Goal: Task Accomplishment & Management: Use online tool/utility

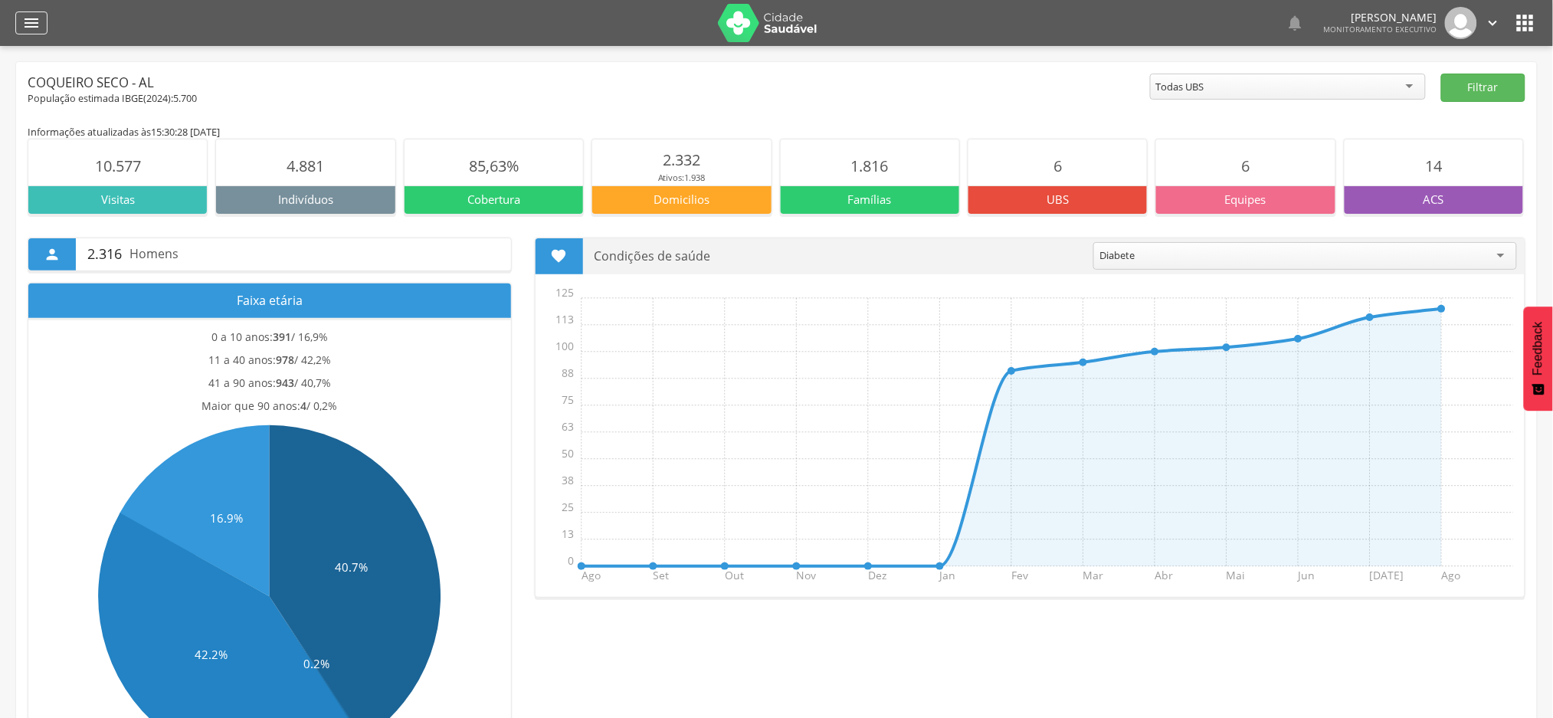
click at [28, 24] on icon "" at bounding box center [31, 23] width 18 height 18
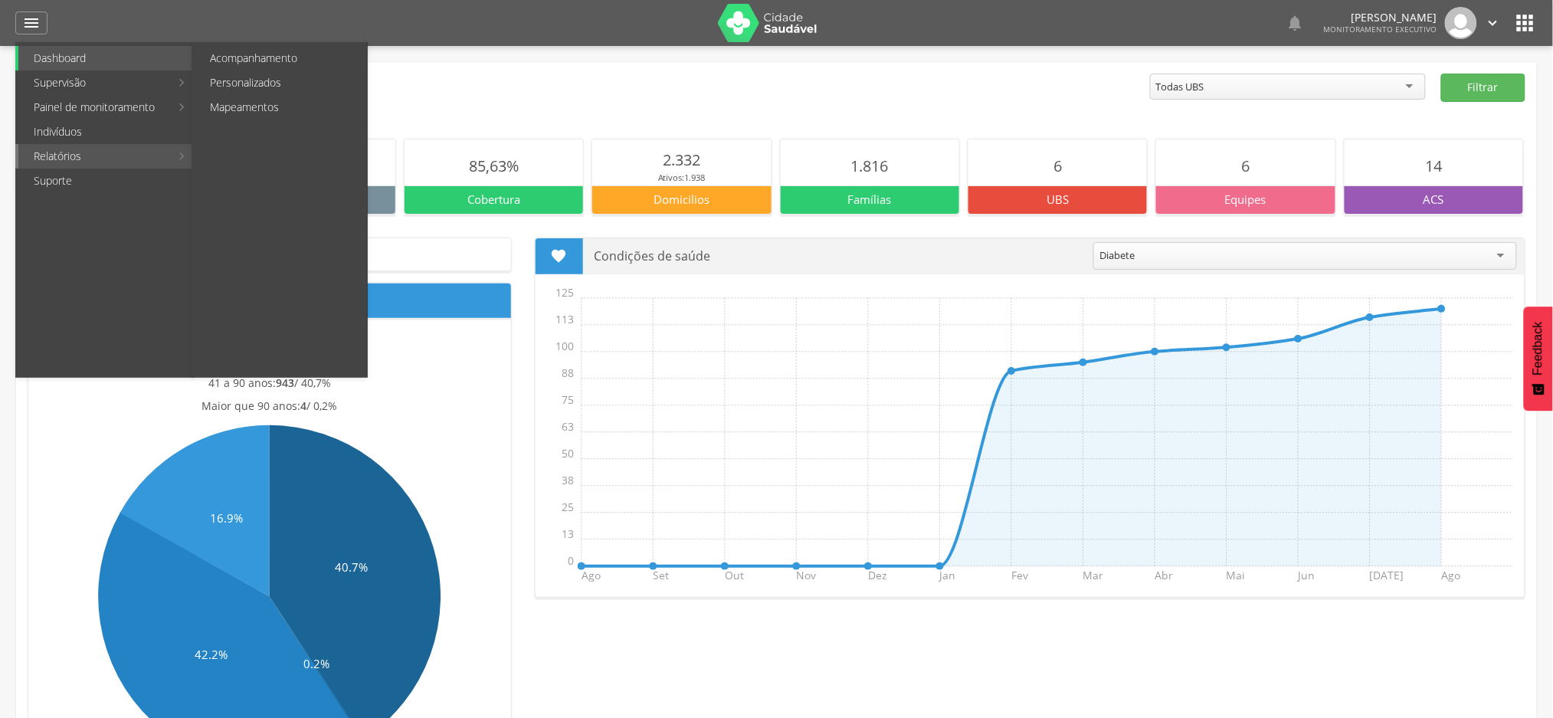
drag, startPoint x: 79, startPoint y: 156, endPoint x: 90, endPoint y: 156, distance: 10.7
click at [79, 156] on link "Relatórios" at bounding box center [94, 156] width 152 height 25
click at [245, 79] on link "Personalizados" at bounding box center [281, 82] width 172 height 25
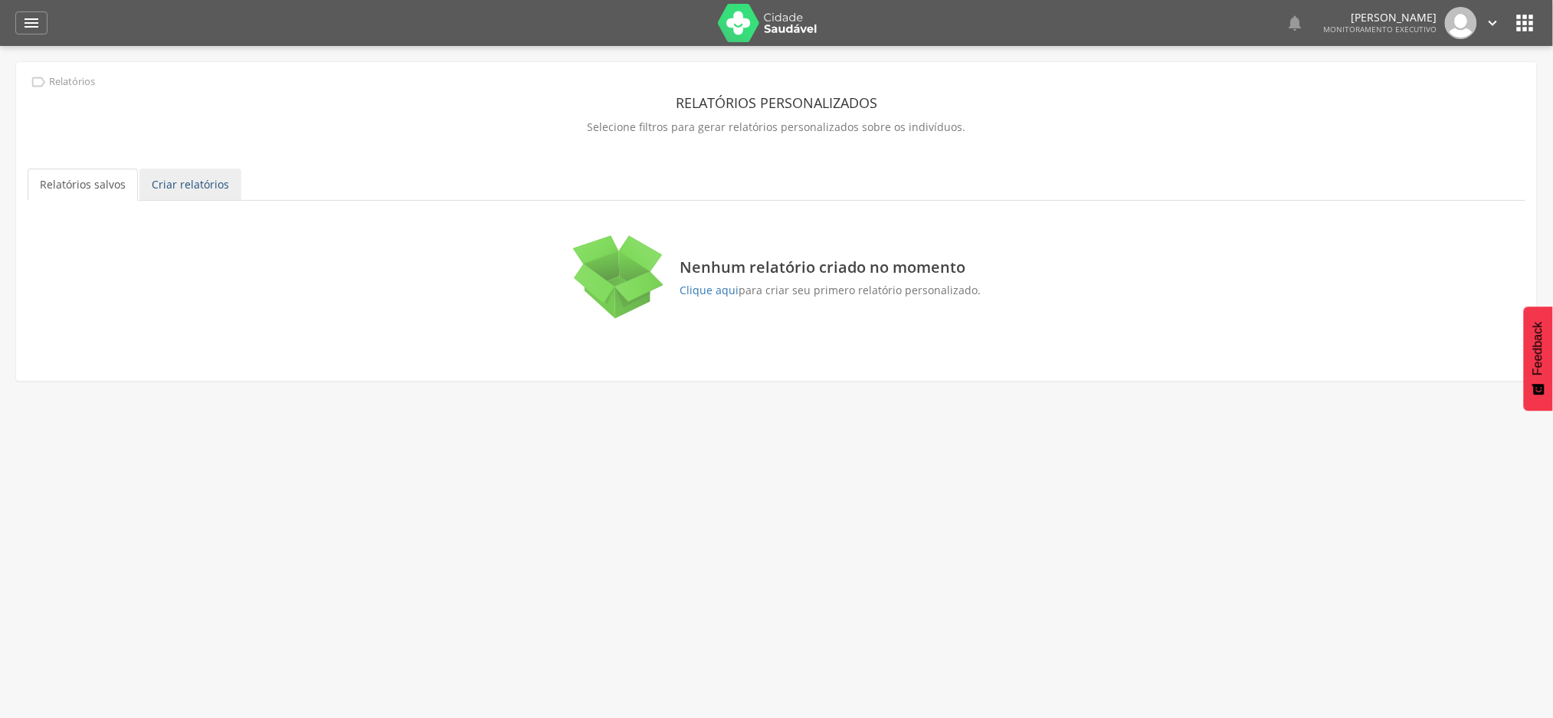
click at [187, 192] on link "Criar relatórios" at bounding box center [190, 185] width 102 height 32
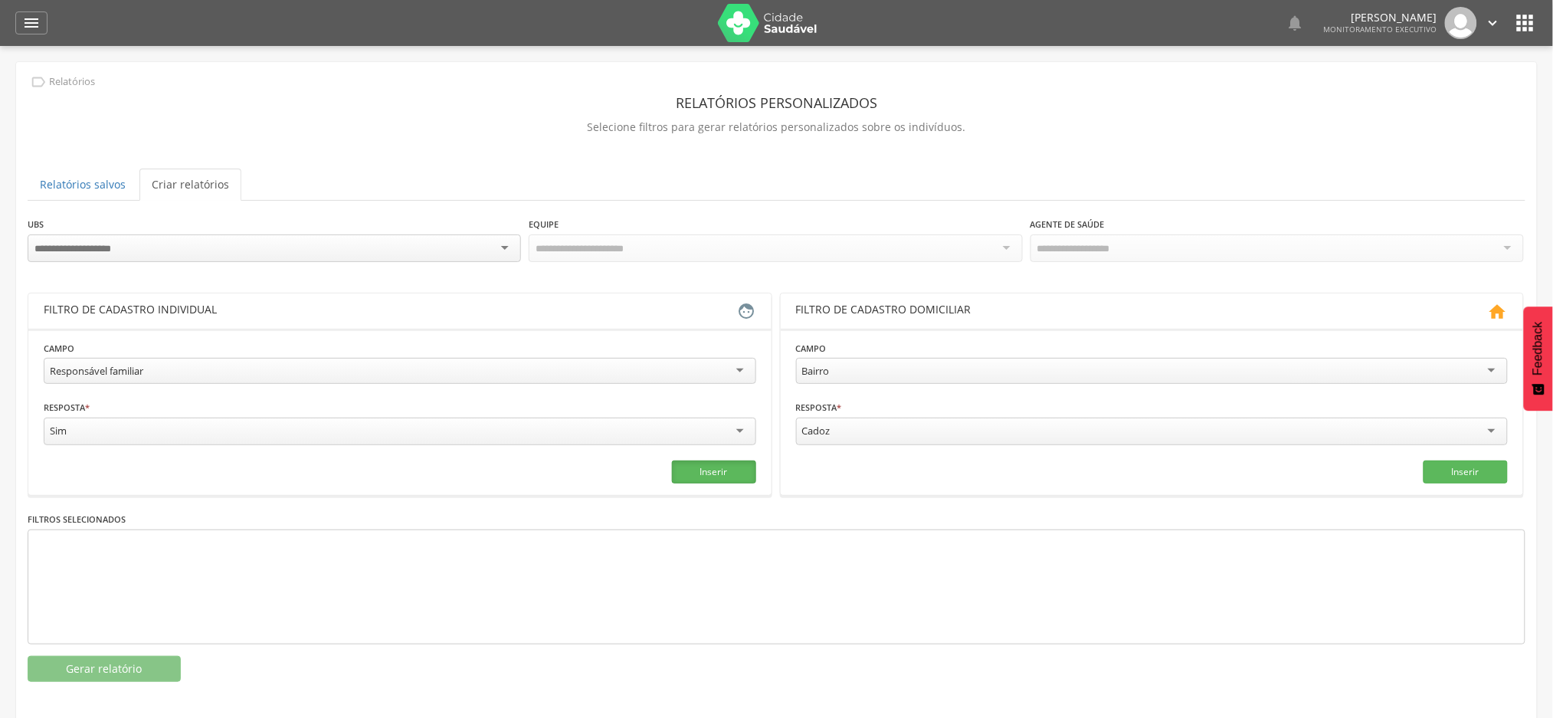
drag, startPoint x: 711, startPoint y: 471, endPoint x: 636, endPoint y: 471, distance: 75.1
click at [710, 471] on button "Inserir" at bounding box center [714, 472] width 84 height 23
click at [136, 667] on button "Gerar relatório" at bounding box center [104, 669] width 153 height 26
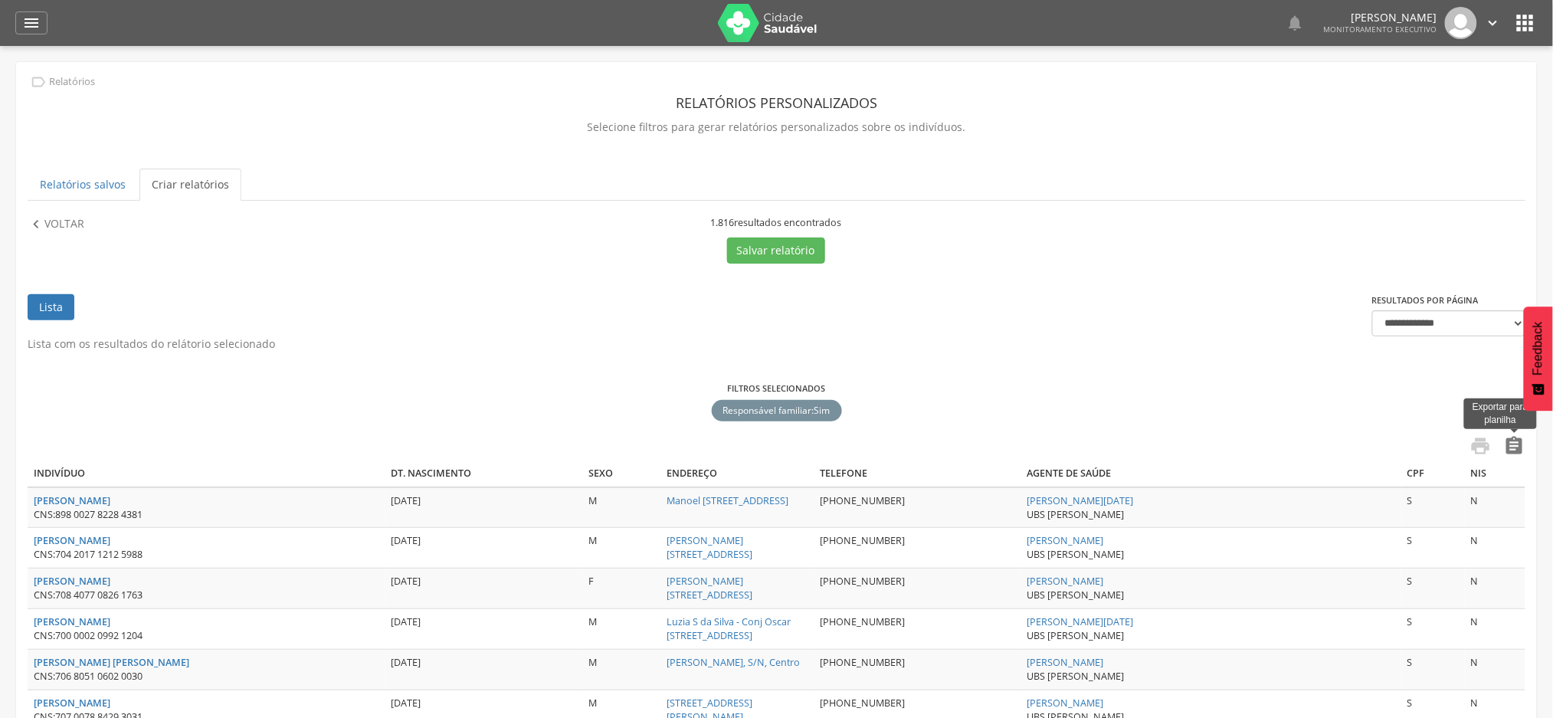
click at [1513, 450] on icon "" at bounding box center [1514, 445] width 21 height 21
click at [53, 227] on p "Voltar" at bounding box center [64, 224] width 40 height 17
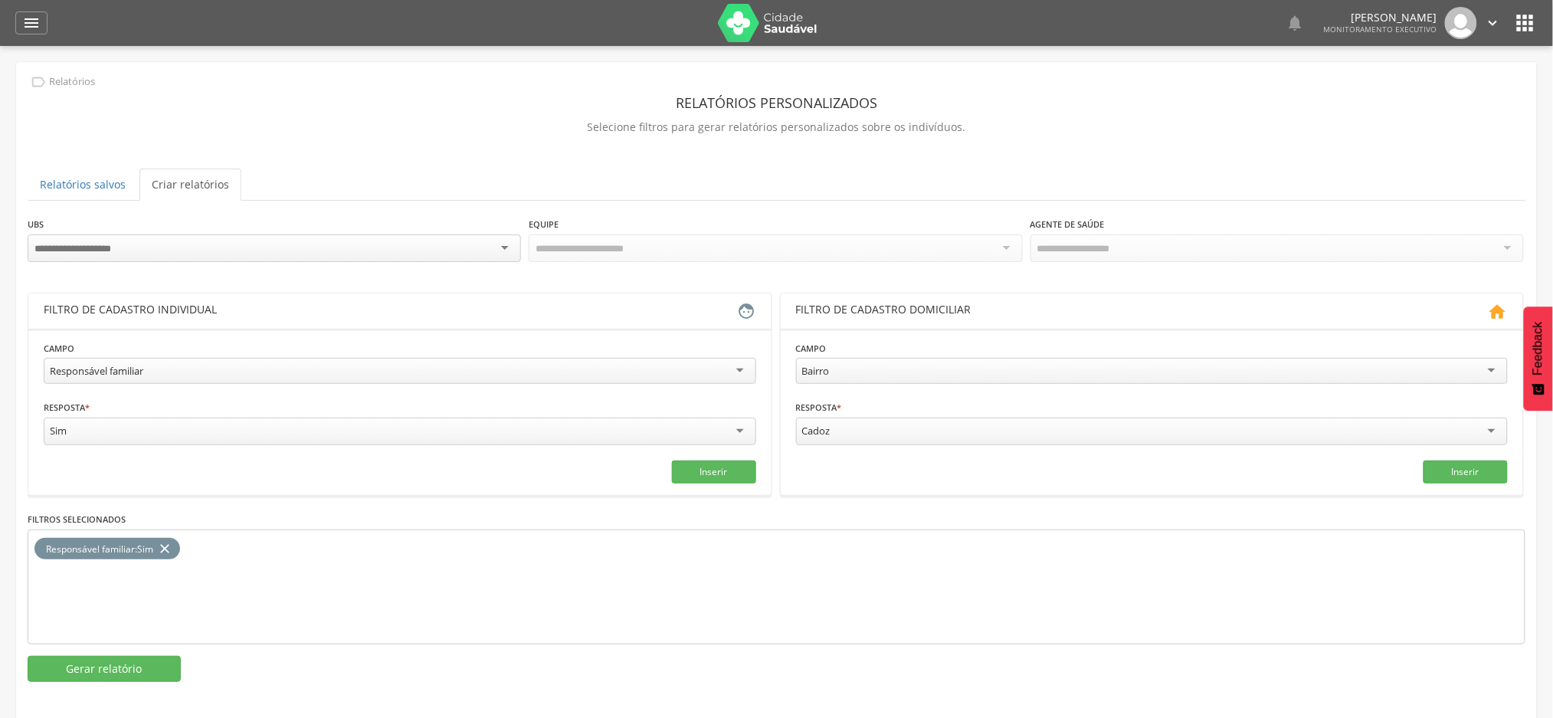
click at [164, 543] on icon "close" at bounding box center [164, 549] width 15 height 22
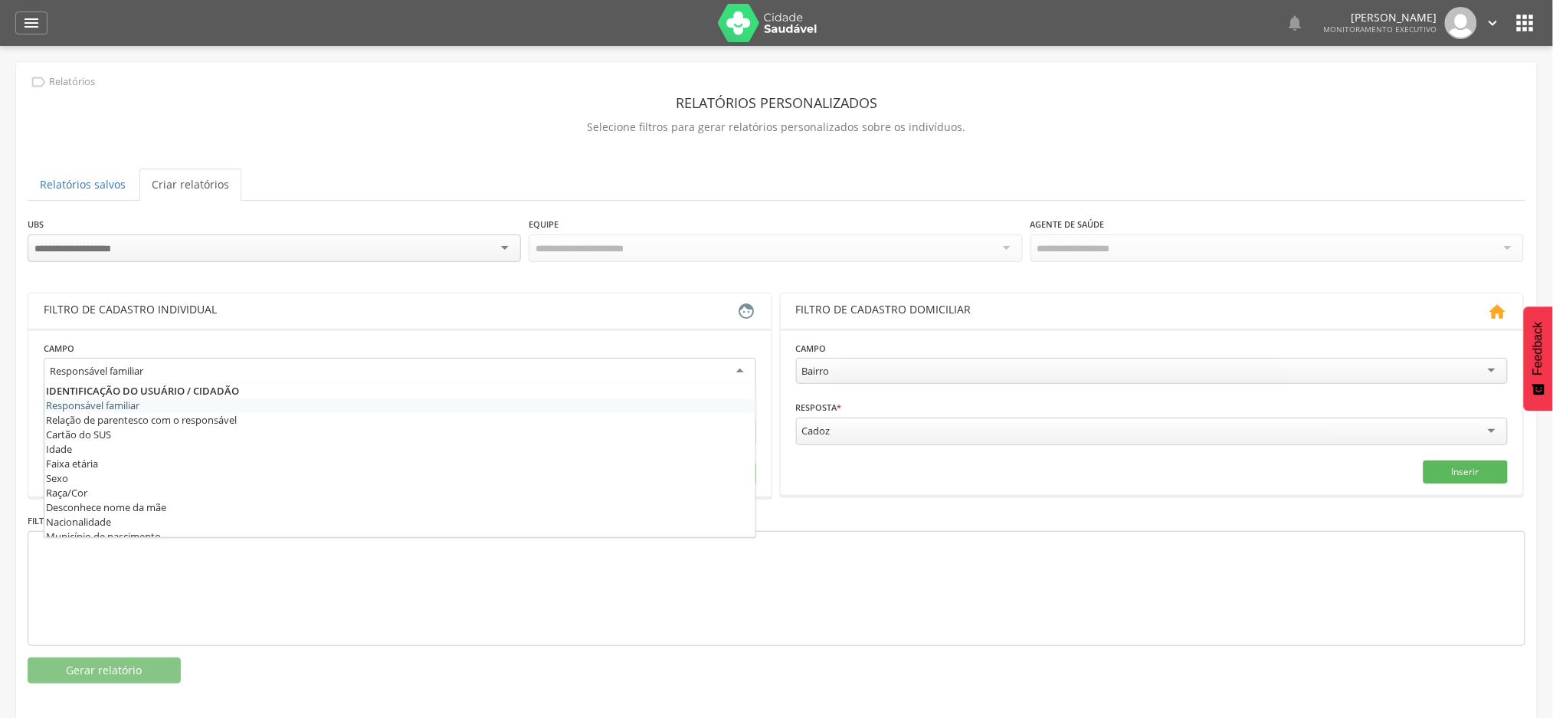
click at [486, 369] on div "Responsável familiar" at bounding box center [400, 372] width 713 height 28
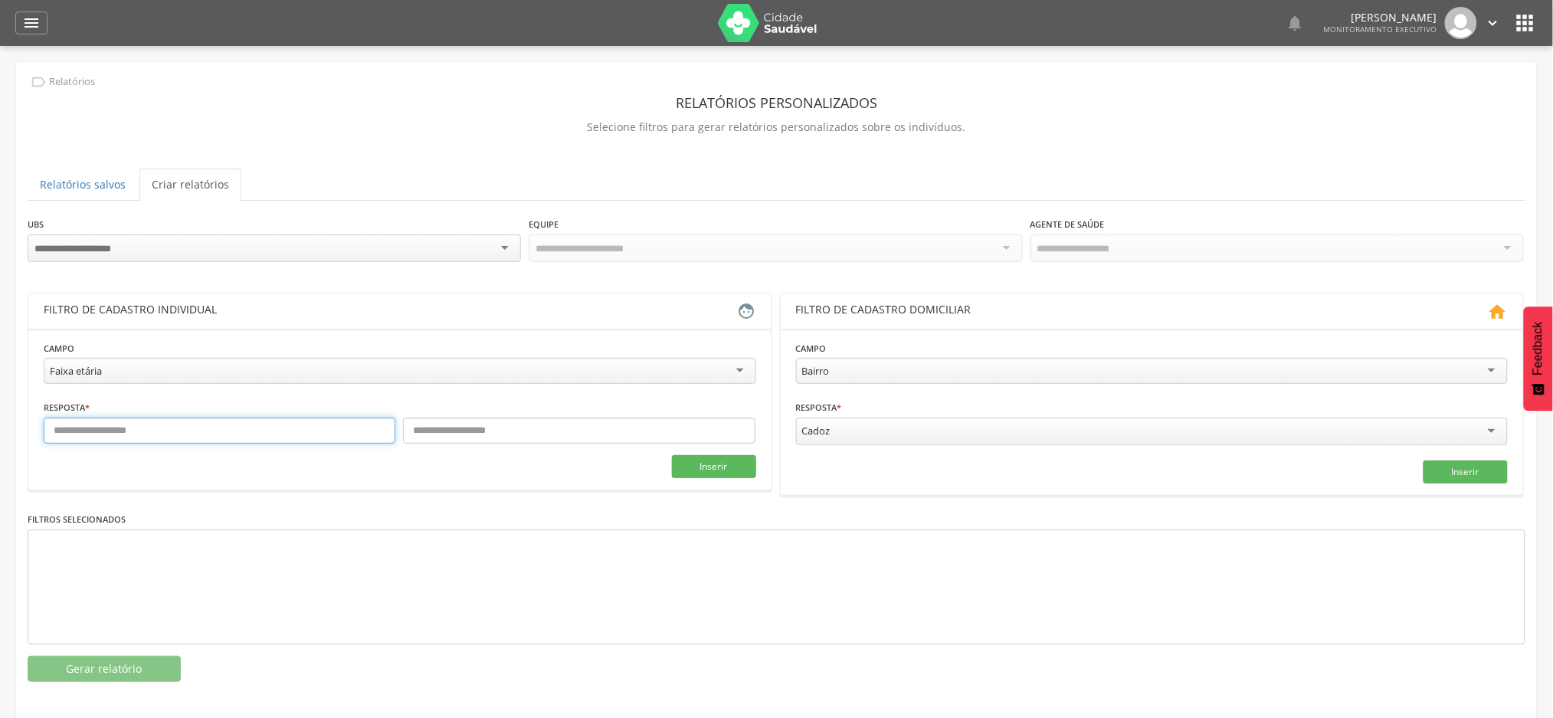
click at [102, 439] on input "text" at bounding box center [220, 431] width 352 height 26
type input "*"
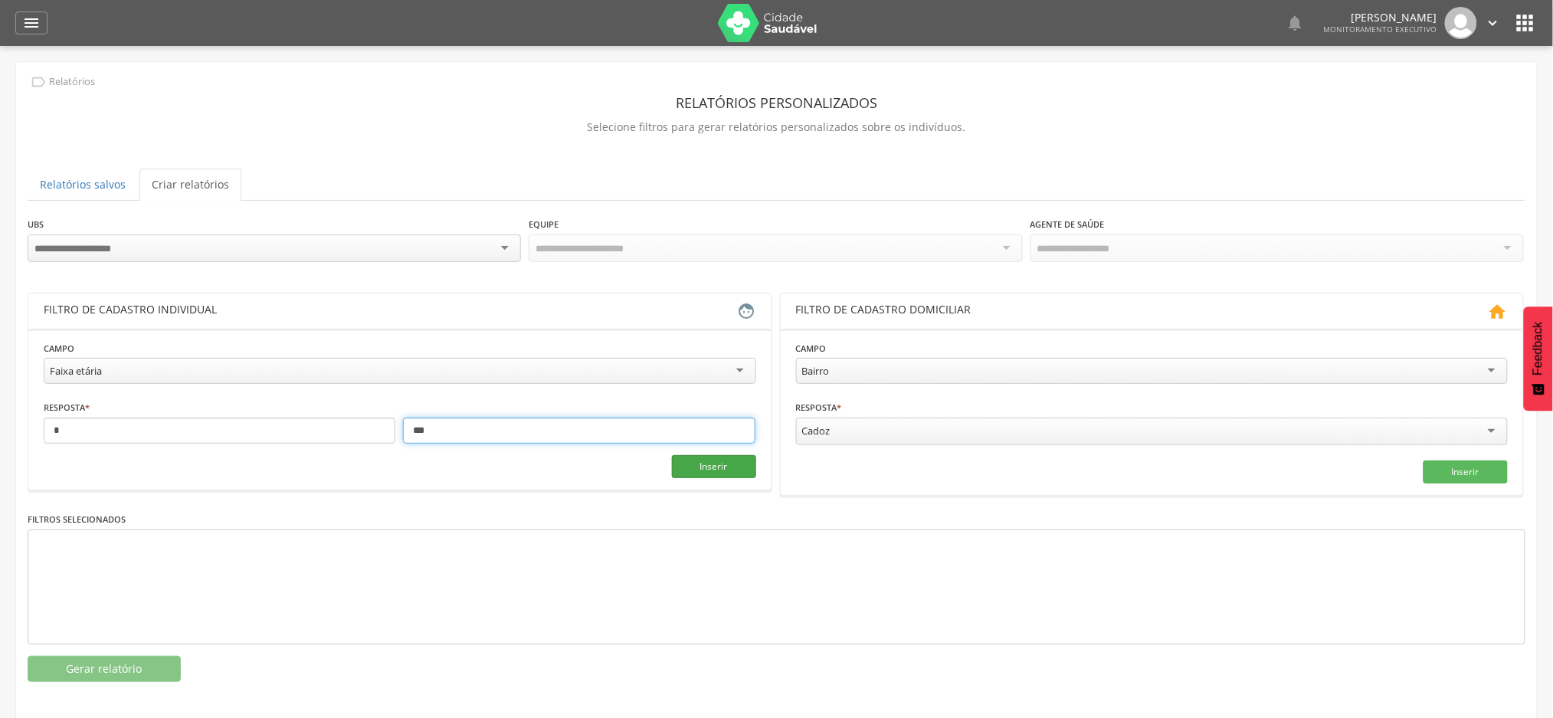
type input "***"
click at [727, 471] on button "Inserir" at bounding box center [714, 466] width 84 height 23
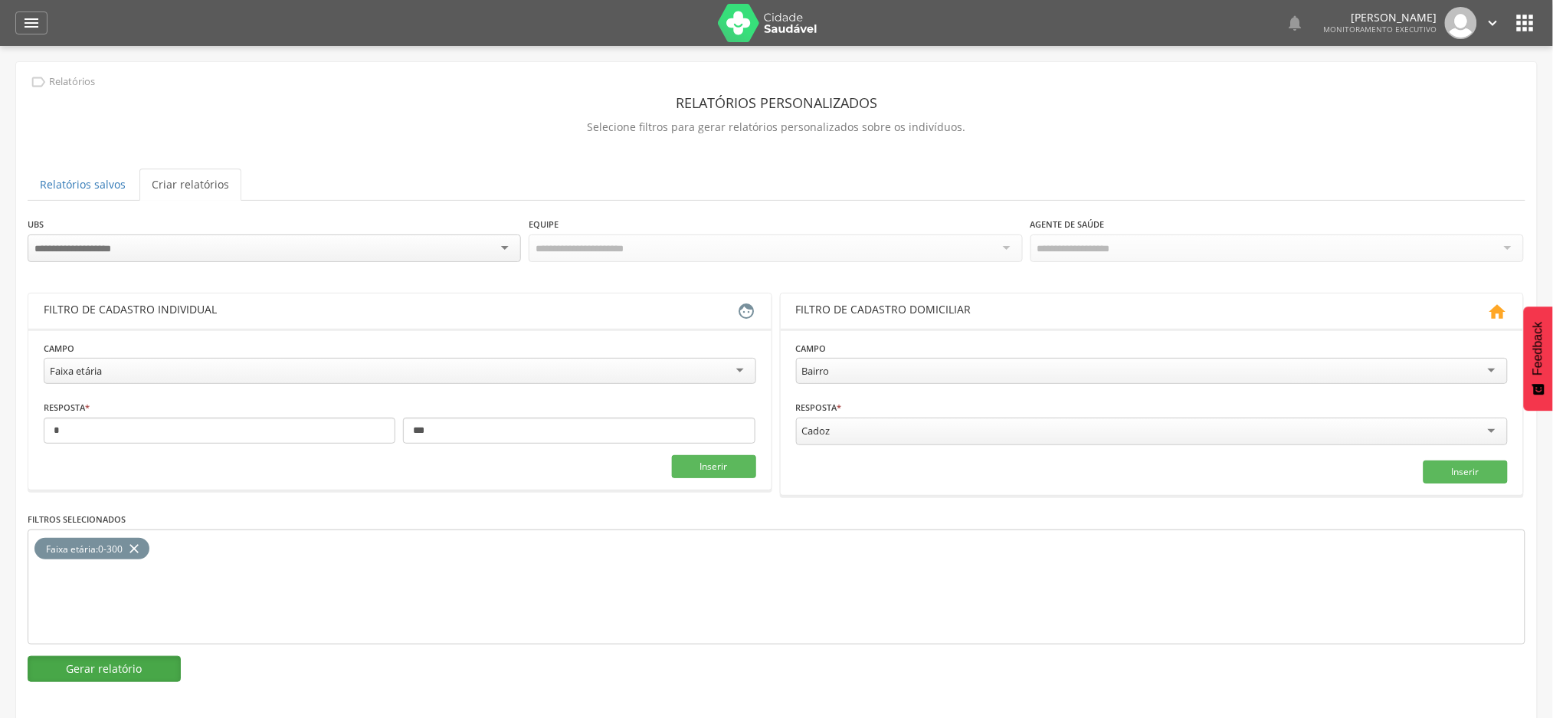
click at [80, 671] on button "Gerar relatório" at bounding box center [104, 669] width 153 height 26
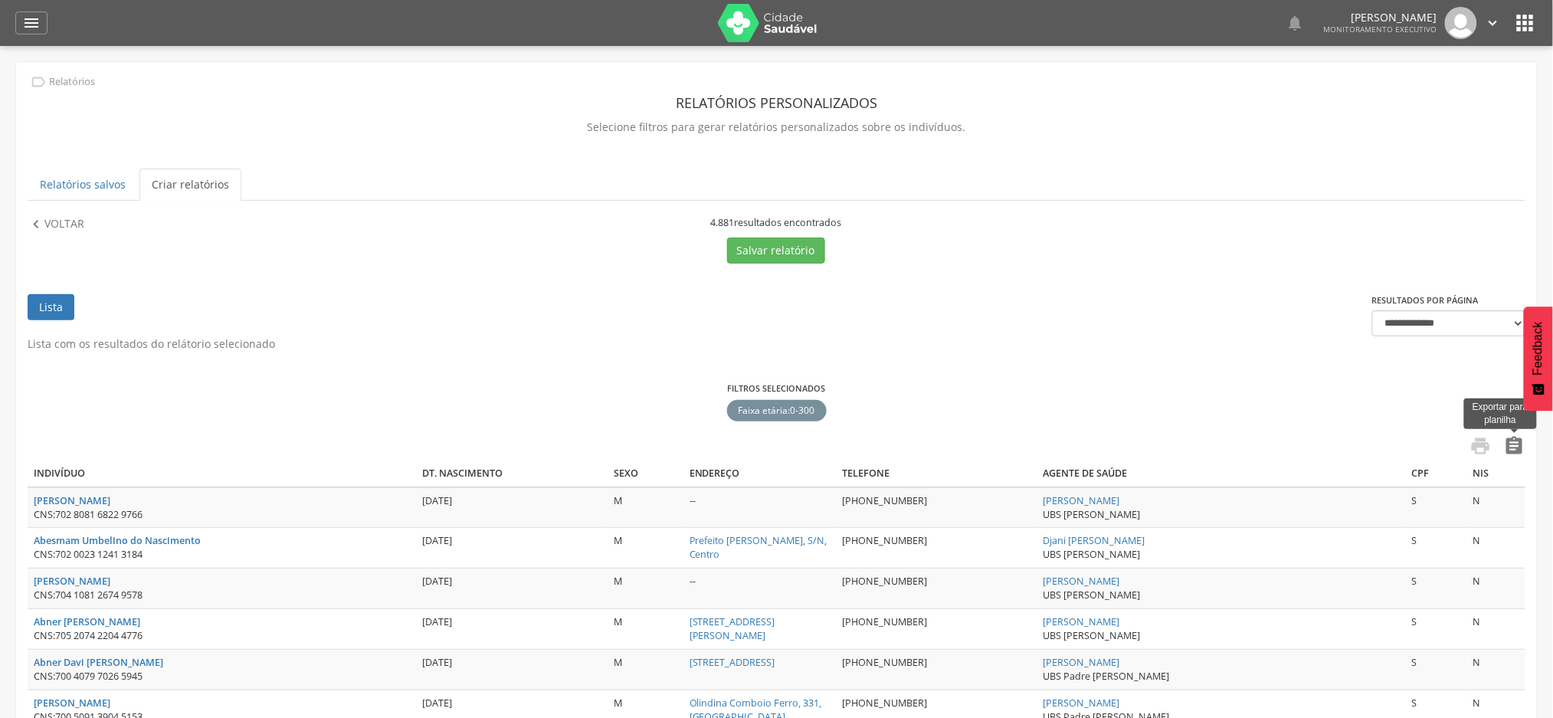
click at [1513, 449] on icon "" at bounding box center [1514, 445] width 21 height 21
click at [34, 21] on icon "" at bounding box center [31, 23] width 18 height 18
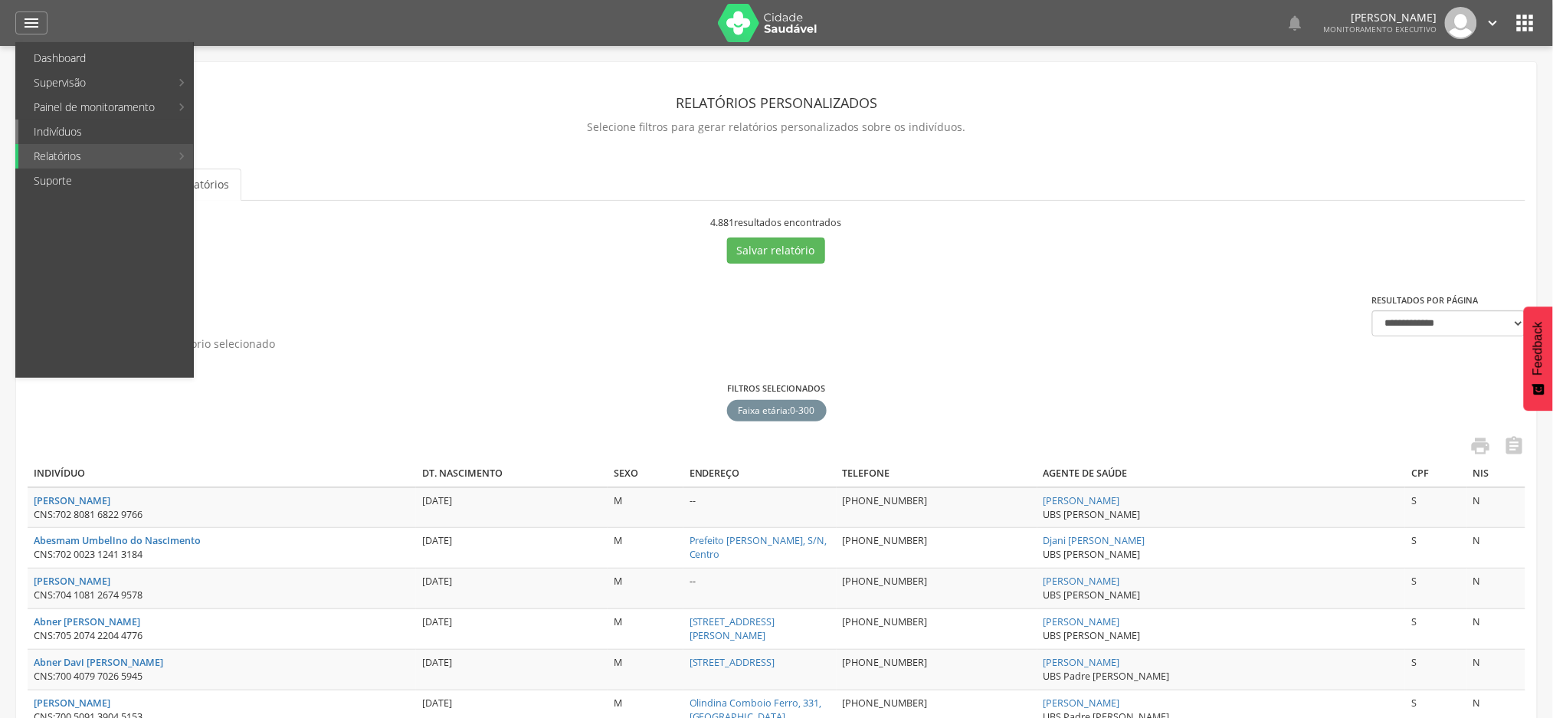
click at [65, 135] on link "Indivíduos" at bounding box center [105, 132] width 175 height 25
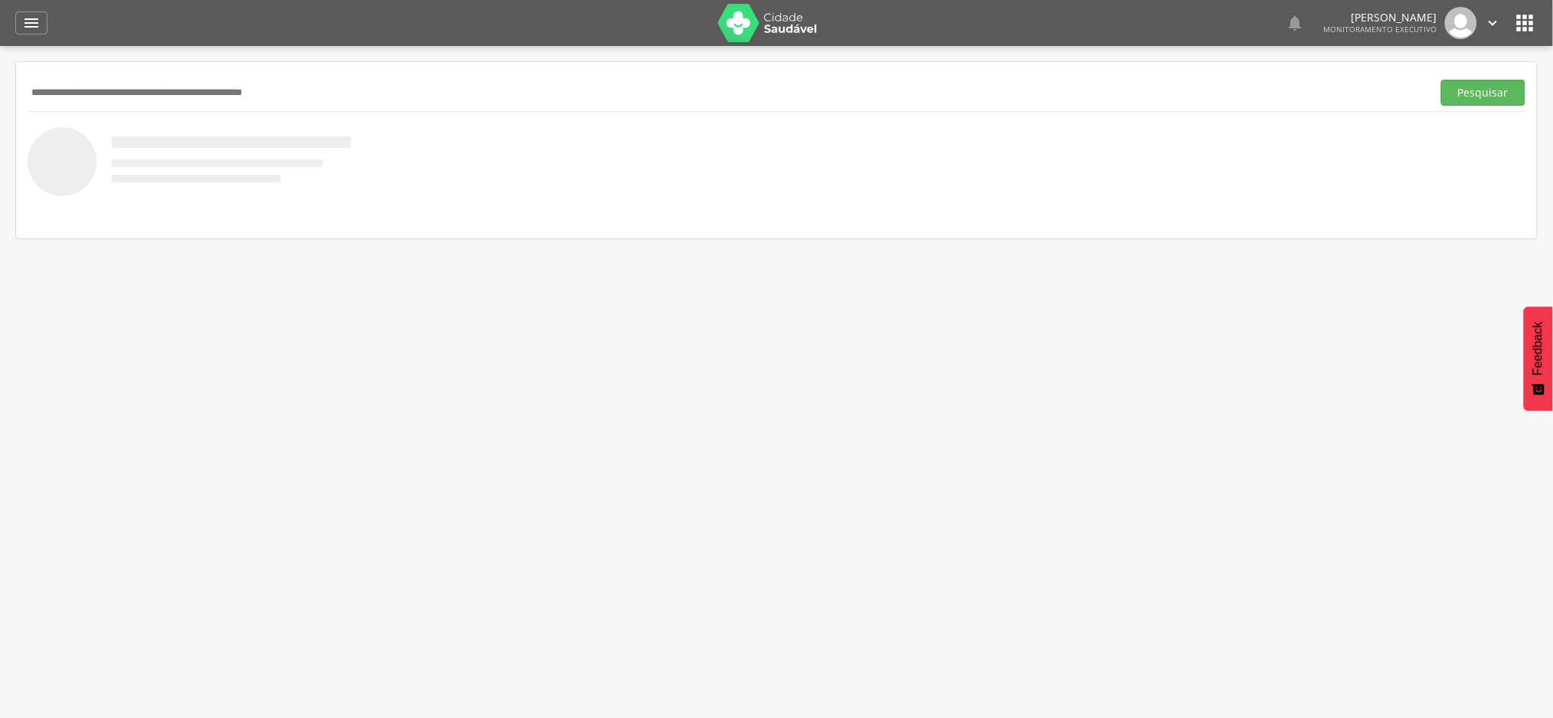
click at [196, 89] on input "text" at bounding box center [727, 93] width 1398 height 26
paste input "**********"
type input "**********"
click at [1441, 80] on button "Pesquisar" at bounding box center [1483, 93] width 84 height 26
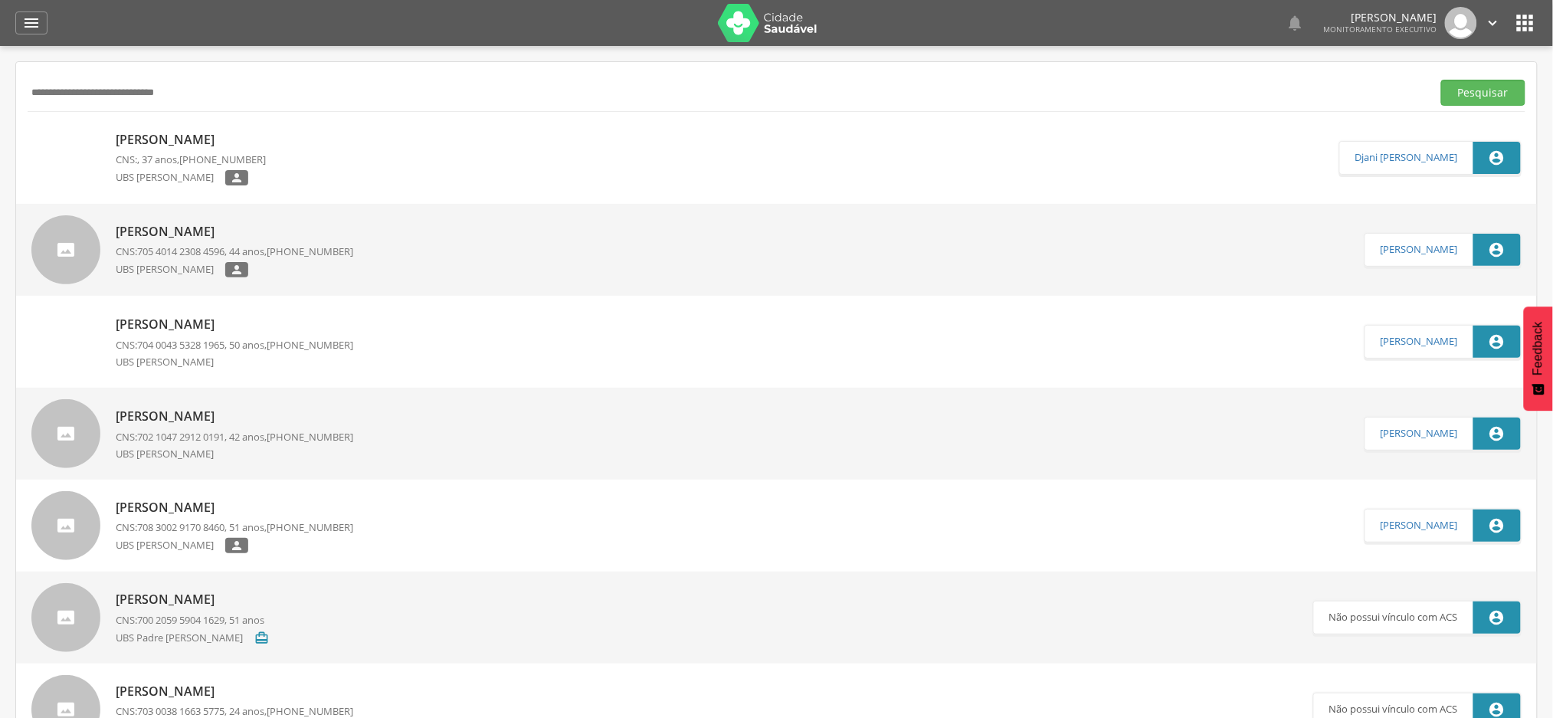
click at [266, 144] on p "[PERSON_NAME]" at bounding box center [191, 140] width 150 height 18
type input "**********"
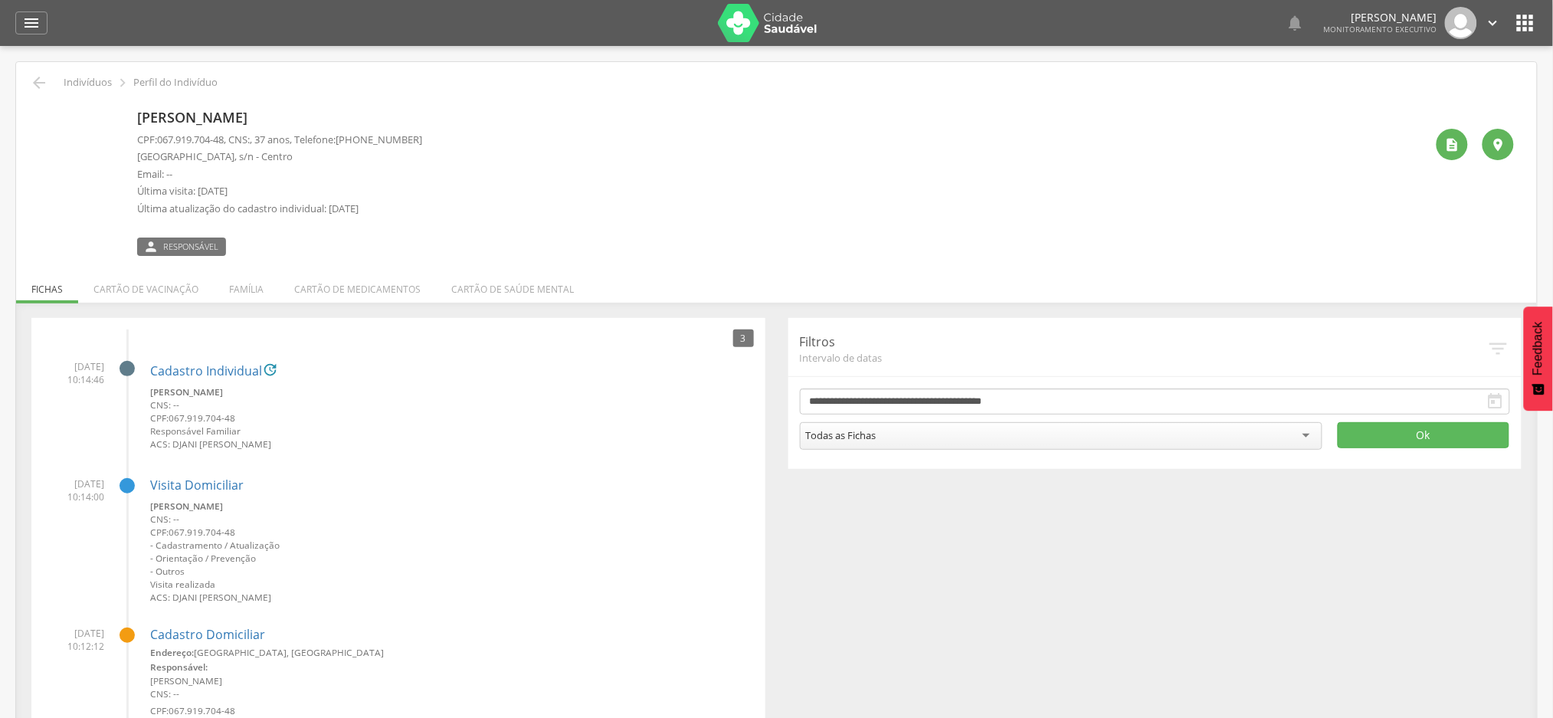
click at [248, 293] on li "Família" at bounding box center [246, 285] width 65 height 36
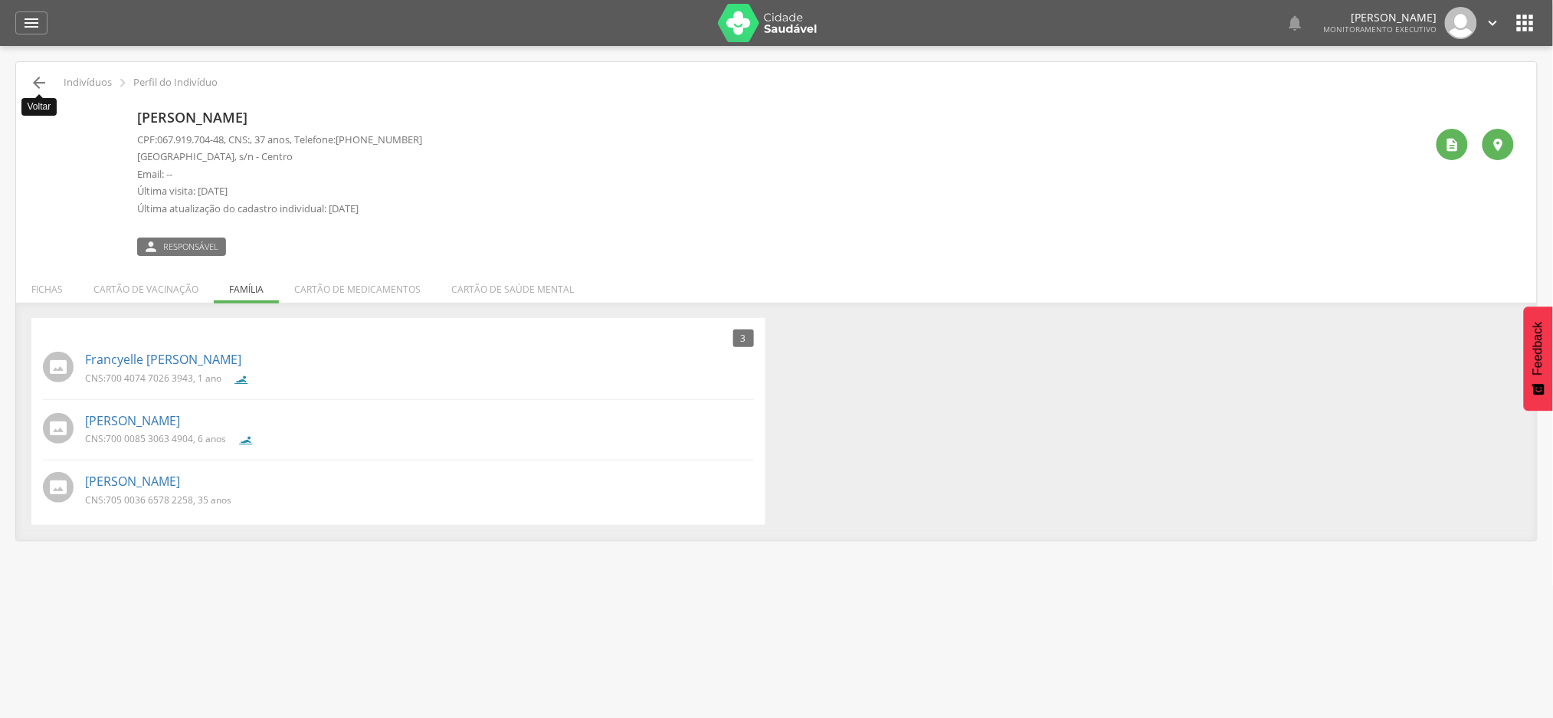
click at [31, 83] on icon "" at bounding box center [39, 83] width 18 height 18
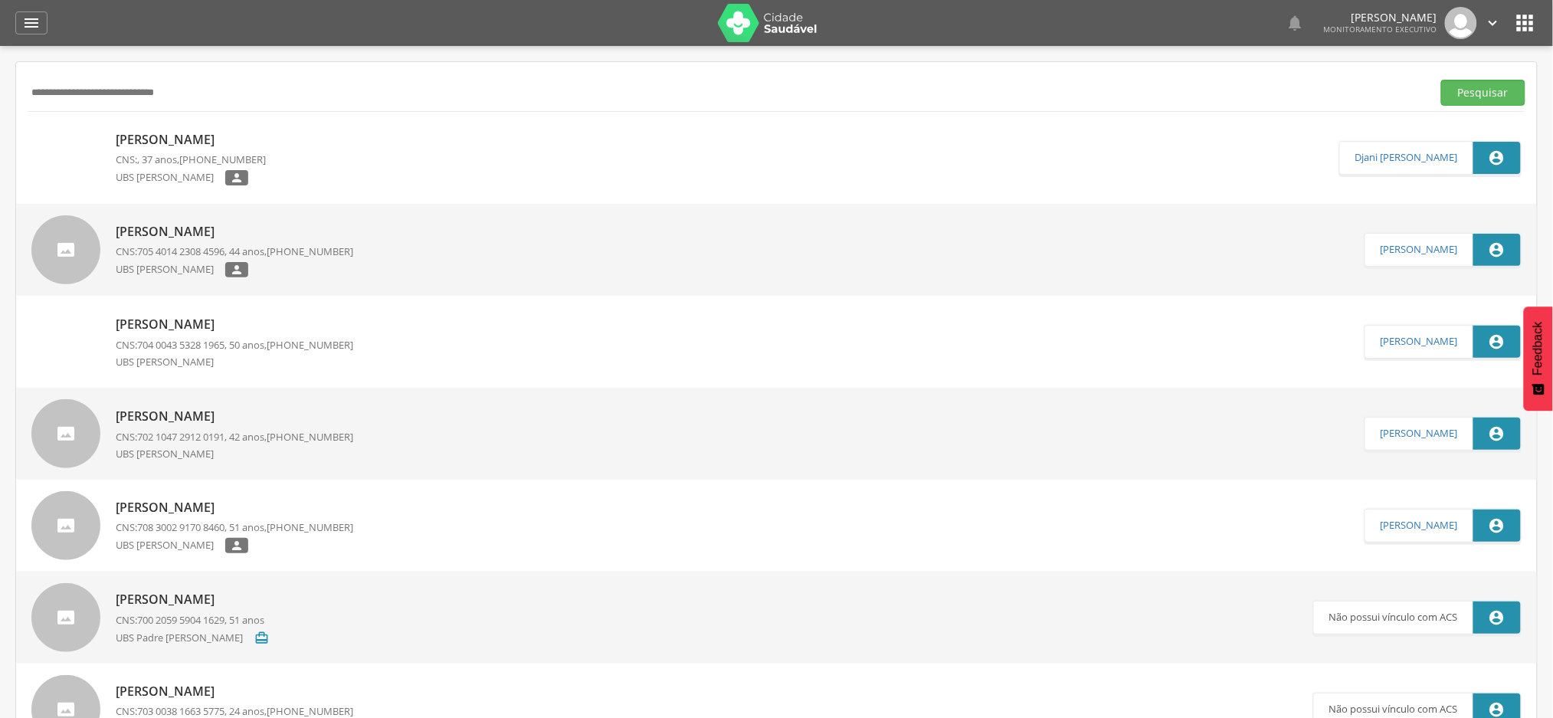
click at [149, 101] on input "**********" at bounding box center [727, 93] width 1398 height 26
click at [149, 99] on input "**********" at bounding box center [727, 93] width 1398 height 26
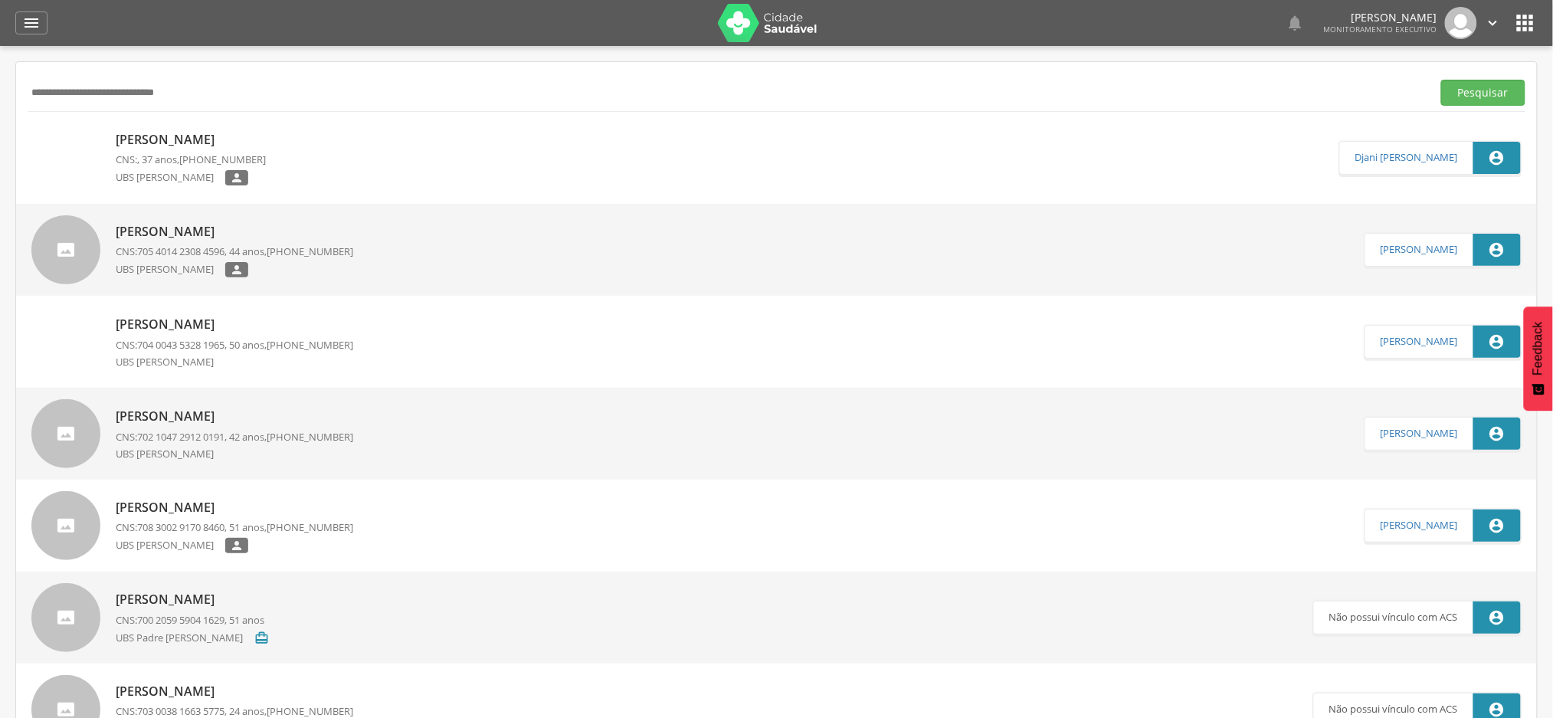
paste input "text"
type input "**********"
click at [1441, 80] on button "Pesquisar" at bounding box center [1483, 93] width 84 height 26
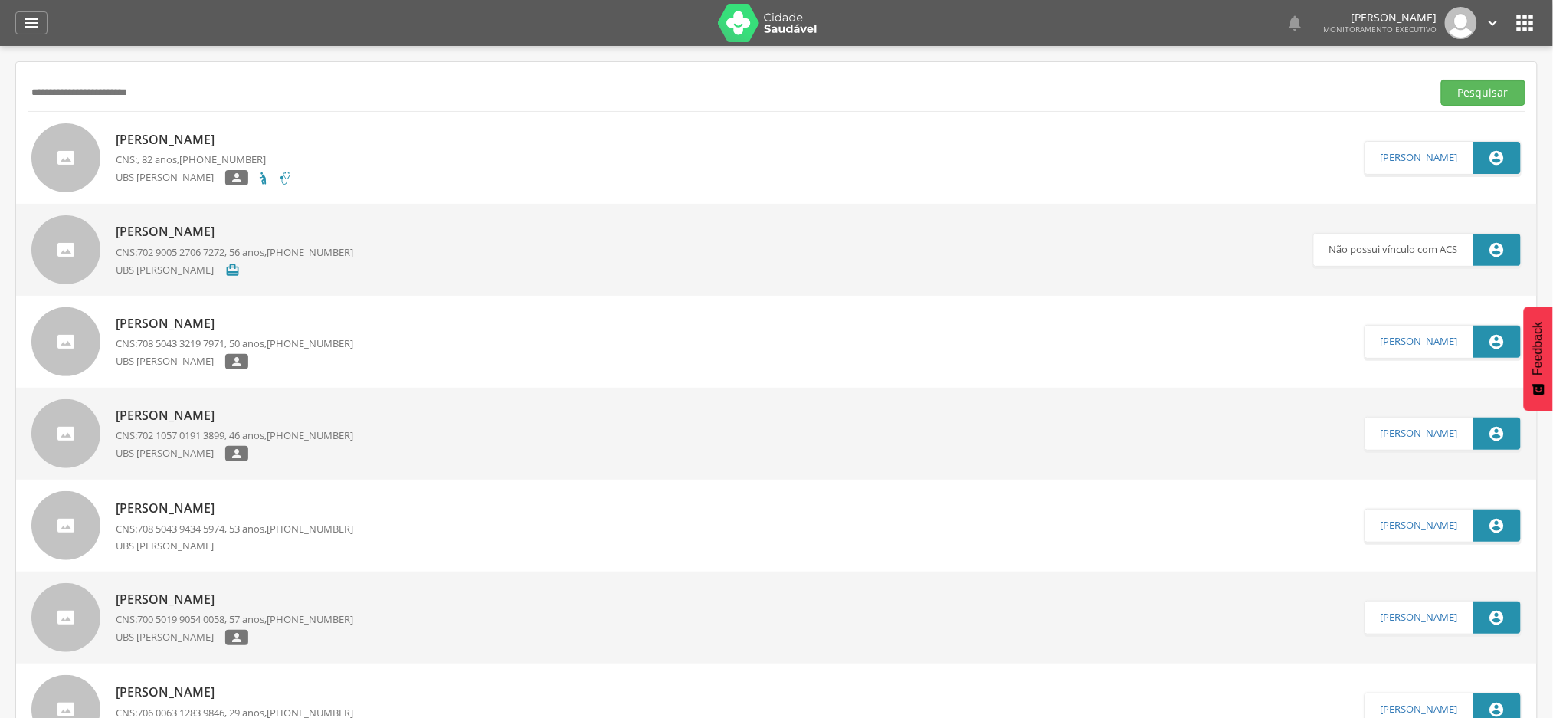
click at [274, 142] on p "[PERSON_NAME]" at bounding box center [204, 140] width 177 height 18
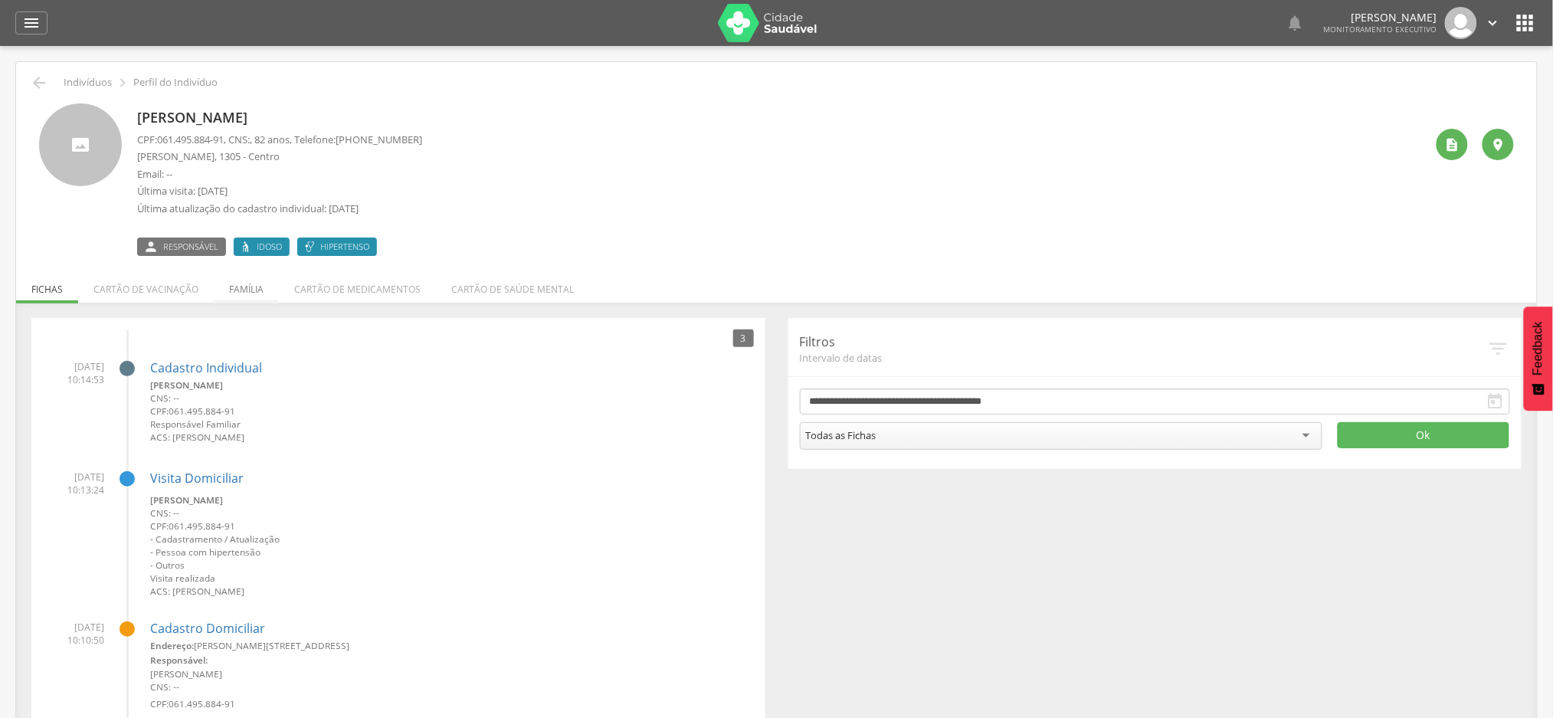
click at [252, 287] on li "Família" at bounding box center [246, 285] width 65 height 36
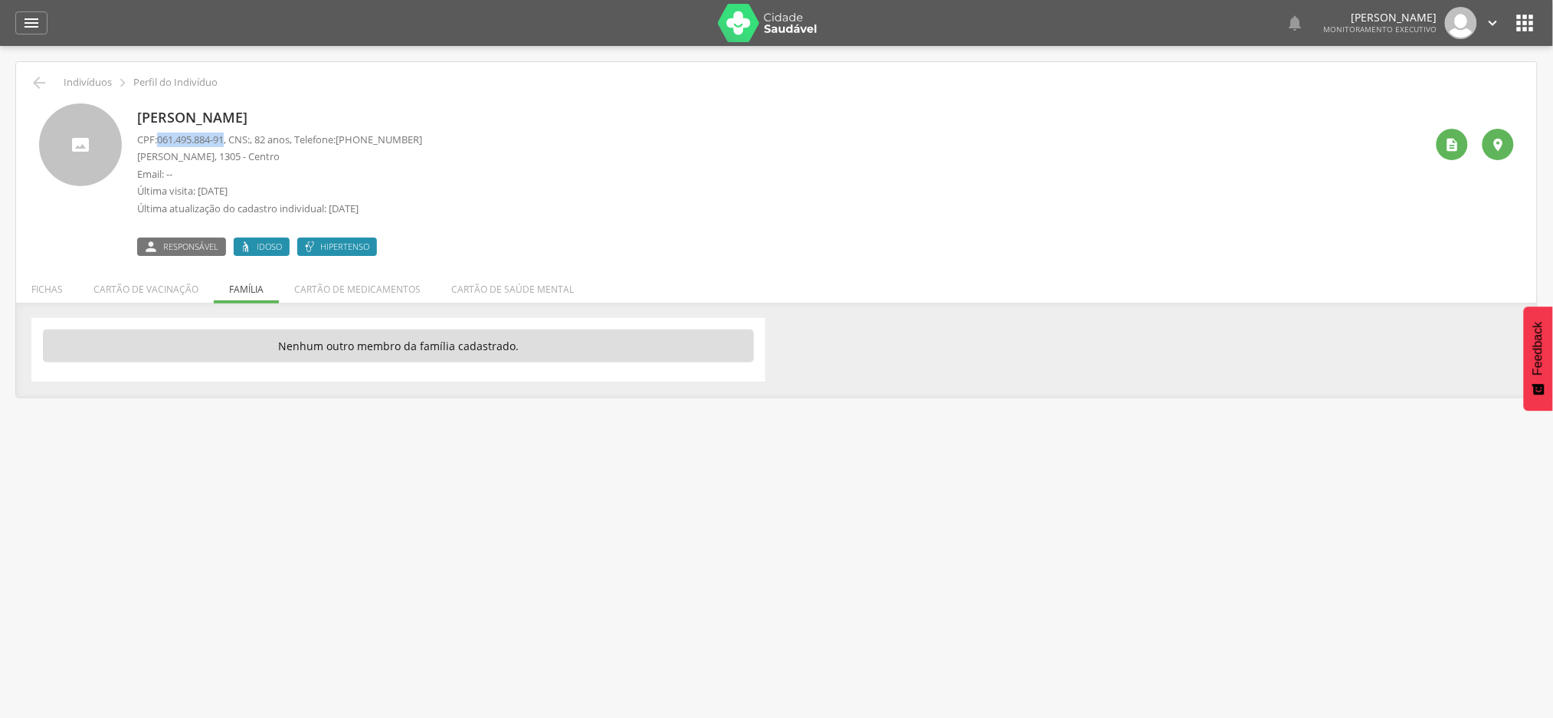
drag, startPoint x: 162, startPoint y: 136, endPoint x: 231, endPoint y: 139, distance: 69.0
click at [231, 139] on p "CPF: 061.495.884-91 , CNS: , 82 anos, Telefone: [PHONE_NUMBER]" at bounding box center [279, 140] width 285 height 15
